Goal: Navigation & Orientation: Find specific page/section

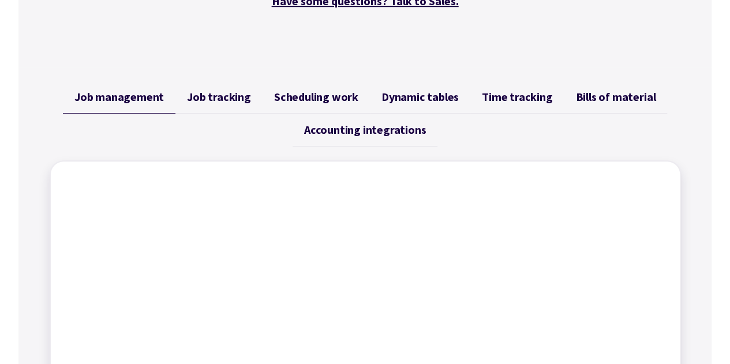
click at [385, 128] on span "Accounting integrations" at bounding box center [365, 130] width 122 height 14
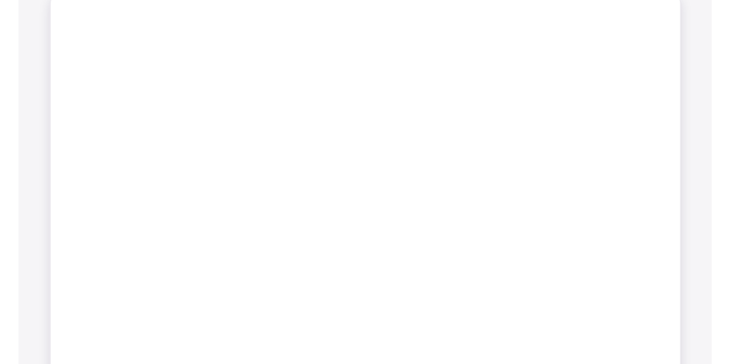
scroll to position [577, 0]
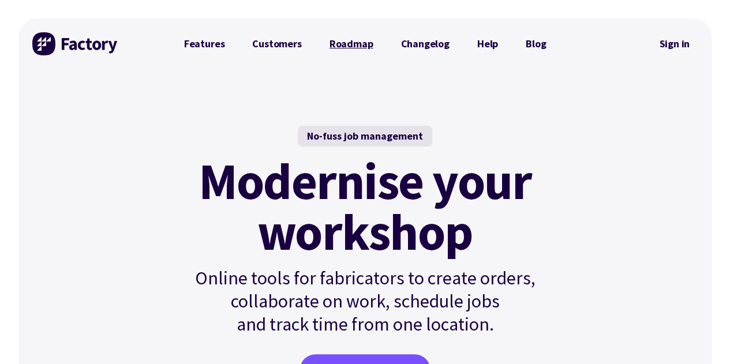
click at [339, 42] on link "Roadmap" at bounding box center [352, 43] width 72 height 23
click at [108, 43] on img at bounding box center [75, 43] width 87 height 23
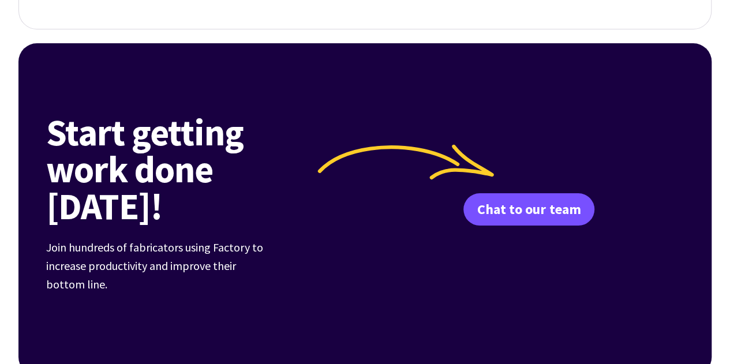
scroll to position [4330, 0]
